Goal: Information Seeking & Learning: Learn about a topic

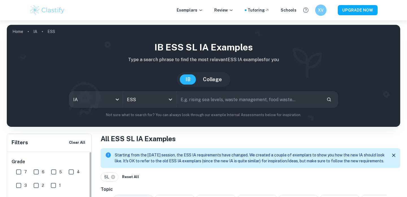
scroll to position [111, 0]
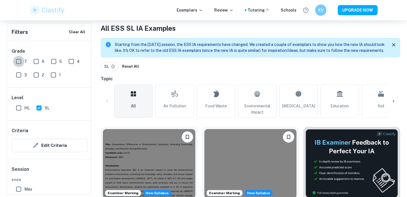
click at [22, 60] on input "7" at bounding box center [18, 61] width 11 height 11
checkbox input "true"
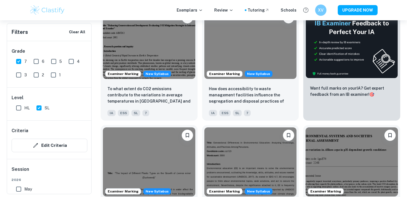
scroll to position [229, 0]
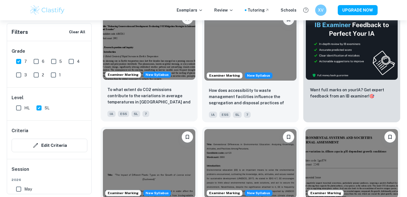
click at [168, 51] on img at bounding box center [149, 45] width 92 height 69
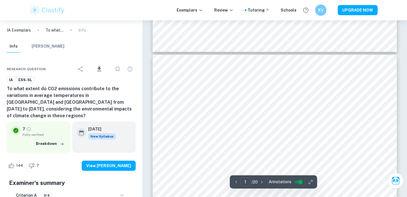
type input "2"
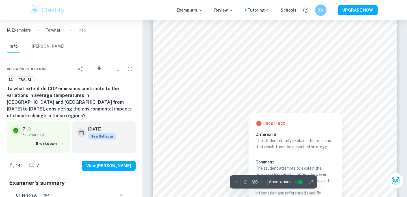
click at [246, 106] on div at bounding box center [274, 102] width 201 height 7
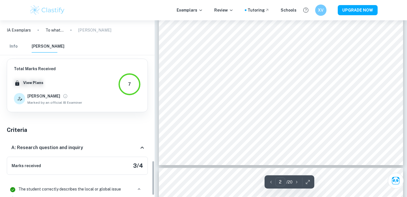
scroll to position [626, 0]
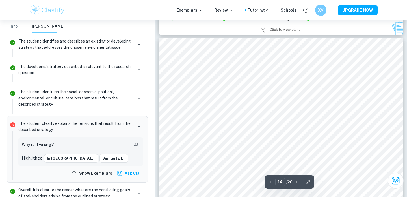
type input "13"
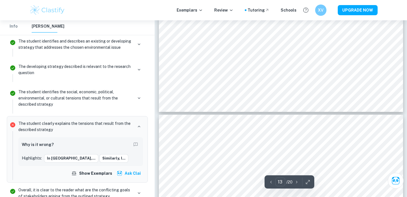
scroll to position [4038, 0]
